Goal: Task Accomplishment & Management: Manage account settings

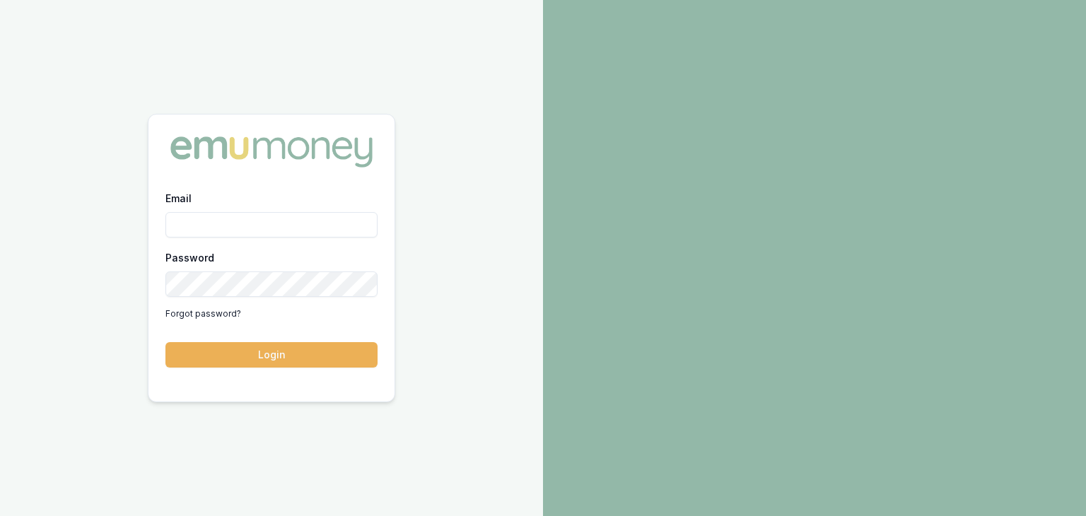
click at [184, 225] on input "Email" at bounding box center [271, 224] width 212 height 25
type input "baron.ketterman@emumoney.com.au"
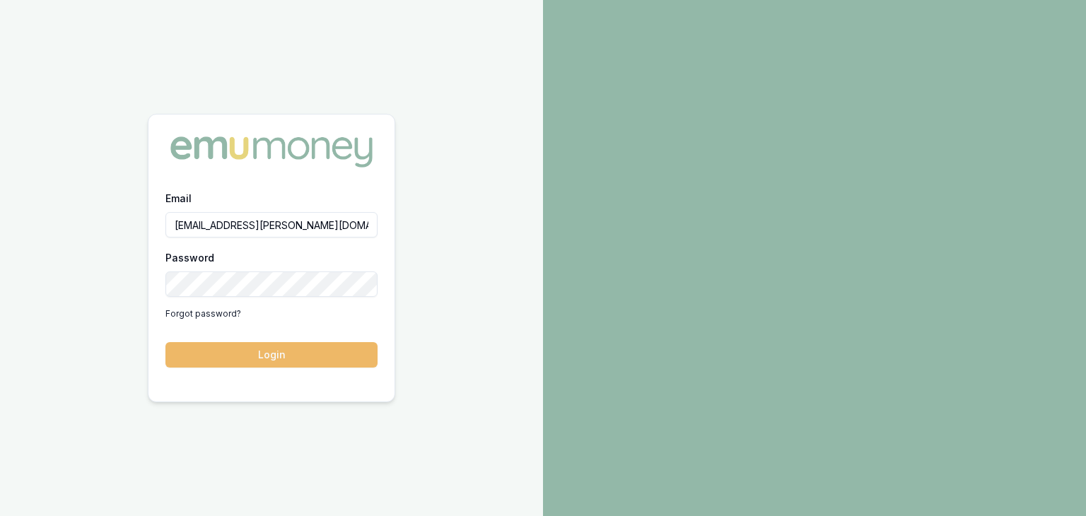
click at [302, 354] on button "Login" at bounding box center [271, 354] width 212 height 25
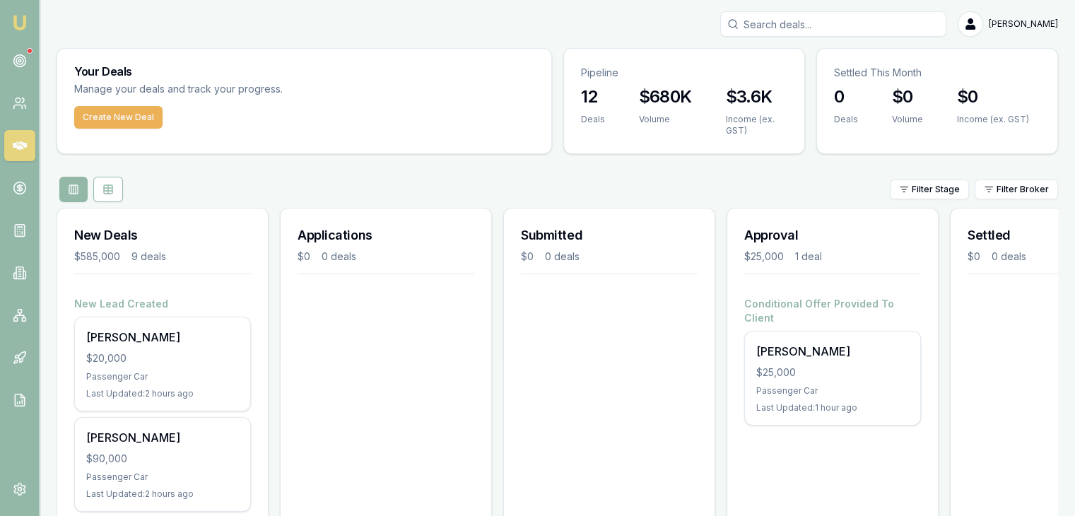
click at [763, 27] on input "Search deals" at bounding box center [833, 23] width 226 height 25
click at [377, 77] on div "Your Deals Manage your deals and track your progress." at bounding box center [304, 77] width 494 height 57
click at [783, 23] on input "bar" at bounding box center [833, 23] width 226 height 25
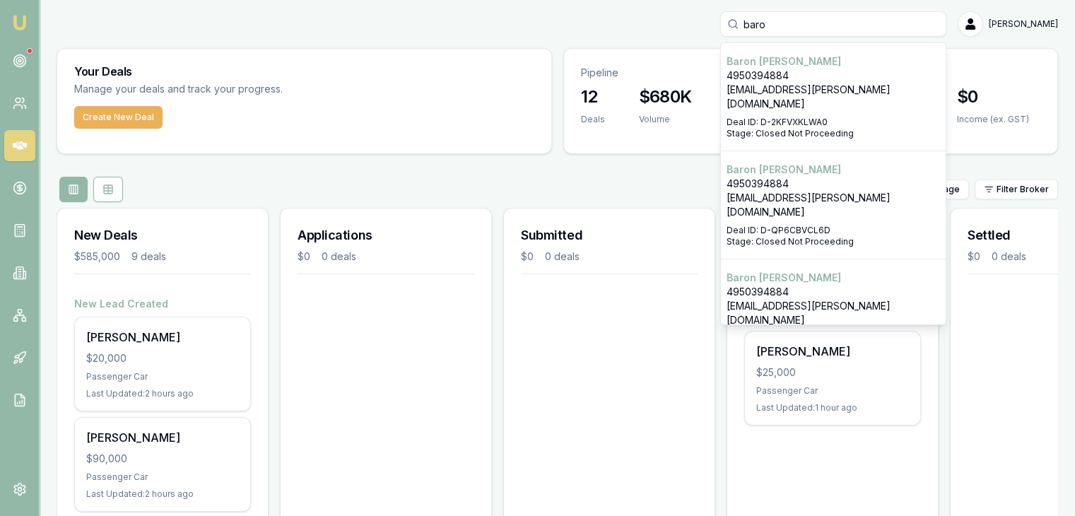
type input "baro"
click at [810, 111] on div "Select deal for Baron Ketterman" at bounding box center [833, 114] width 213 height 6
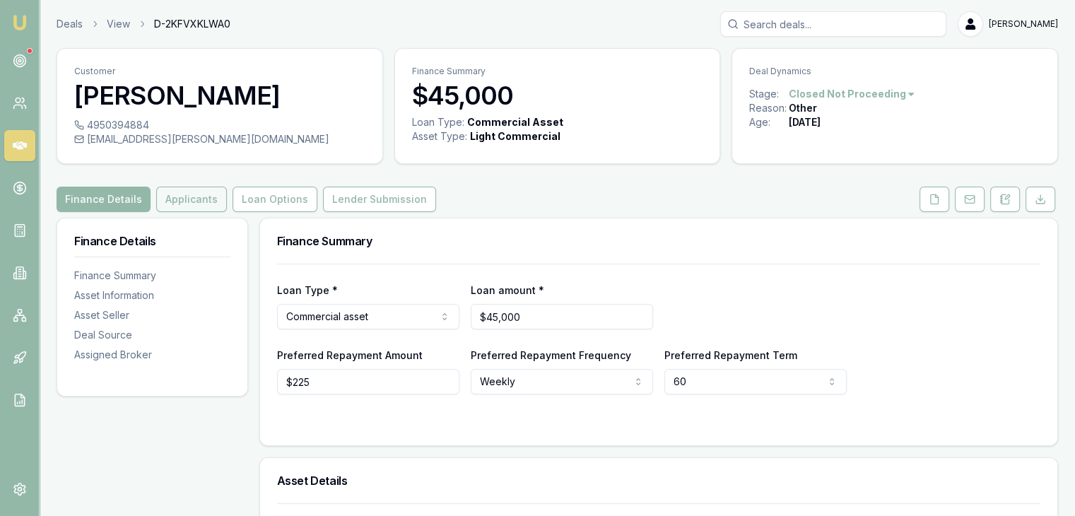
click at [192, 204] on button "Applicants" at bounding box center [191, 199] width 71 height 25
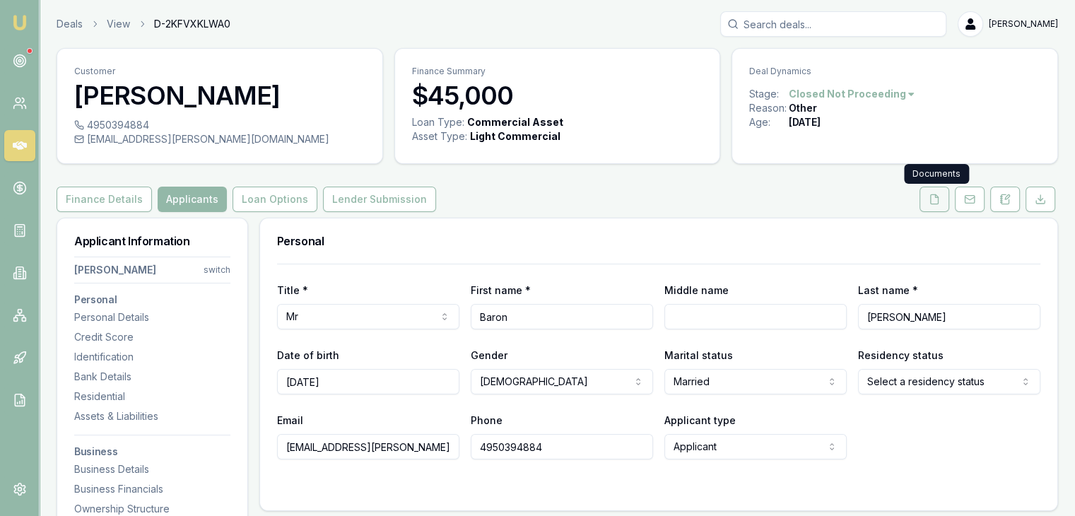
click at [936, 198] on icon at bounding box center [934, 199] width 11 height 11
